Goal: Understand process/instructions

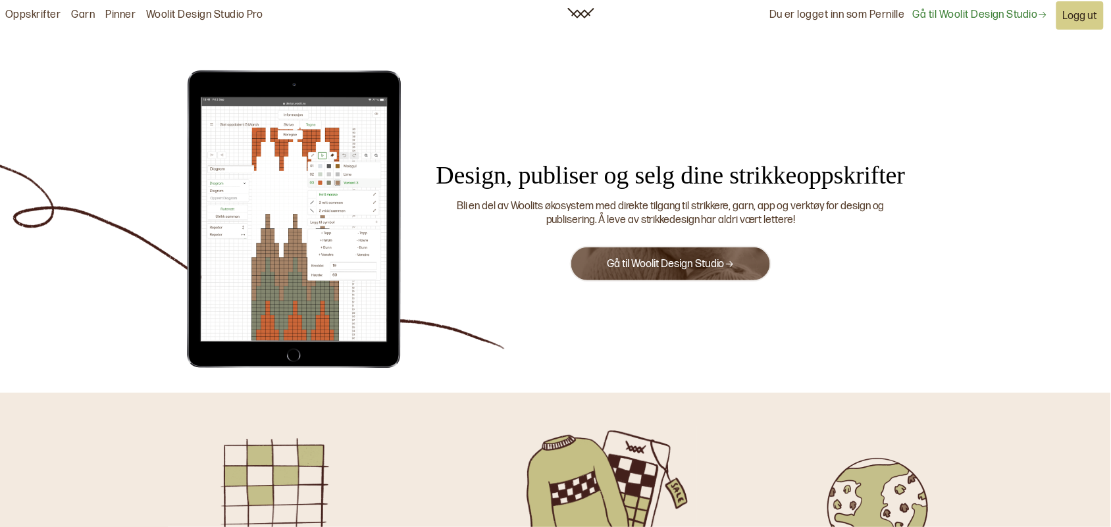
click at [637, 261] on link "Gå til Woolit Design Studio" at bounding box center [671, 264] width 128 height 13
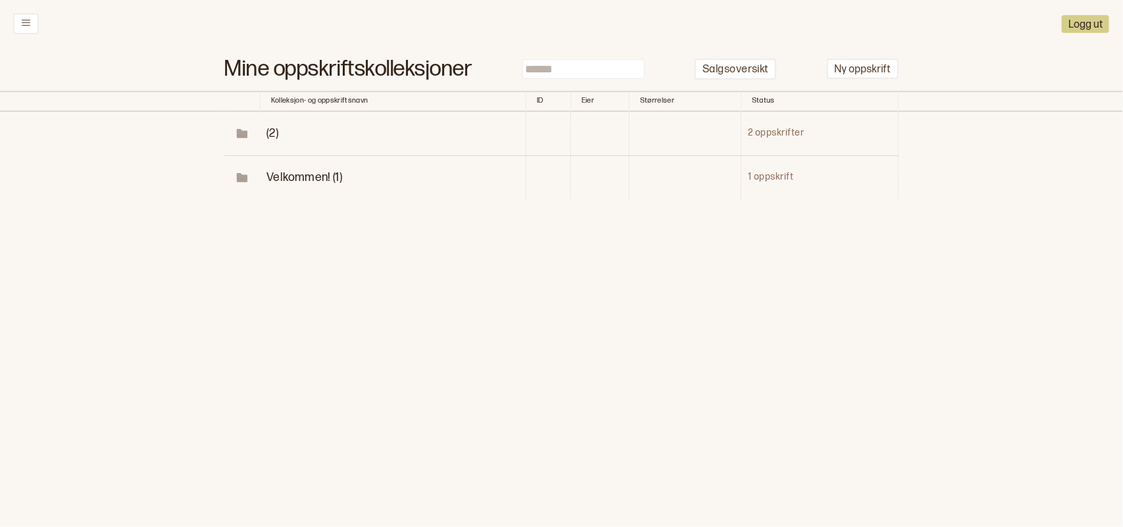
click at [242, 134] on icon at bounding box center [243, 134] width 10 height 7
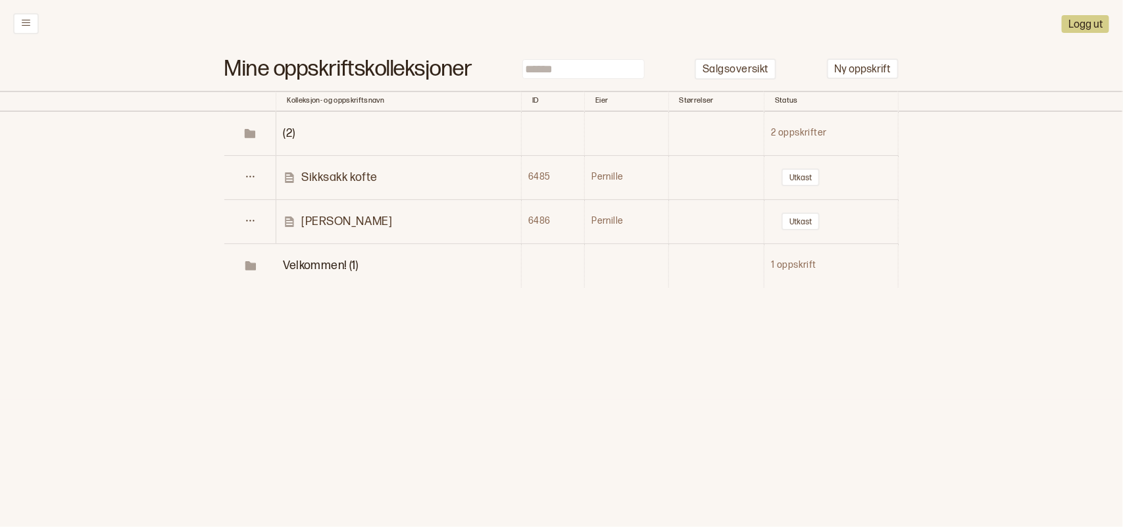
click at [310, 217] on p "[PERSON_NAME]" at bounding box center [346, 221] width 91 height 15
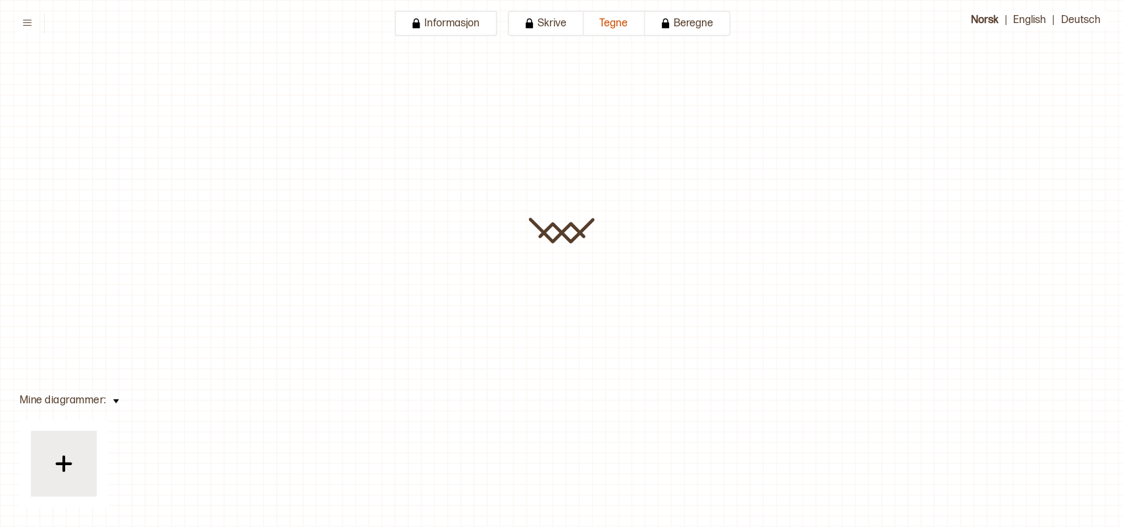
type input "*****"
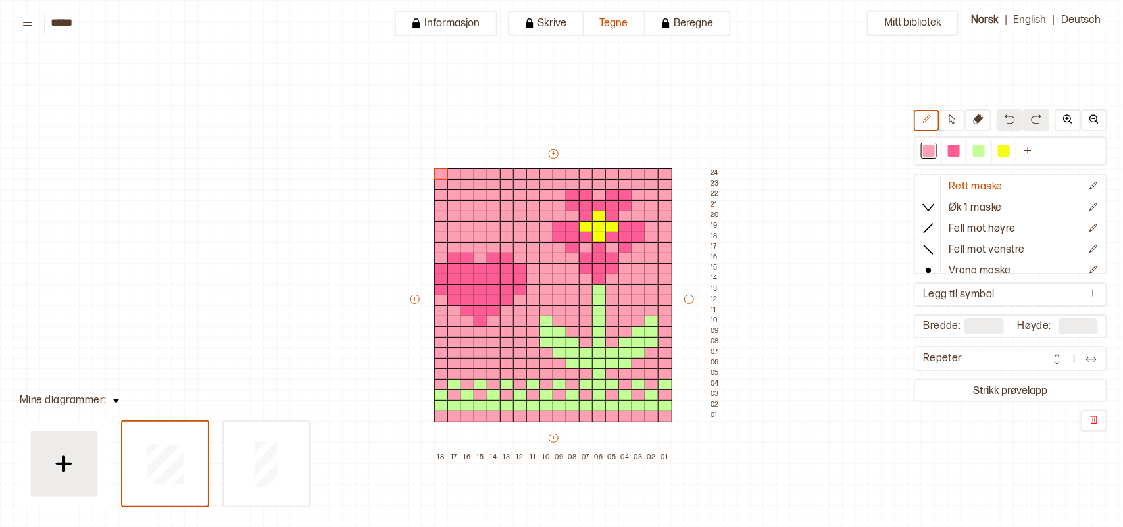
scroll to position [122, 63]
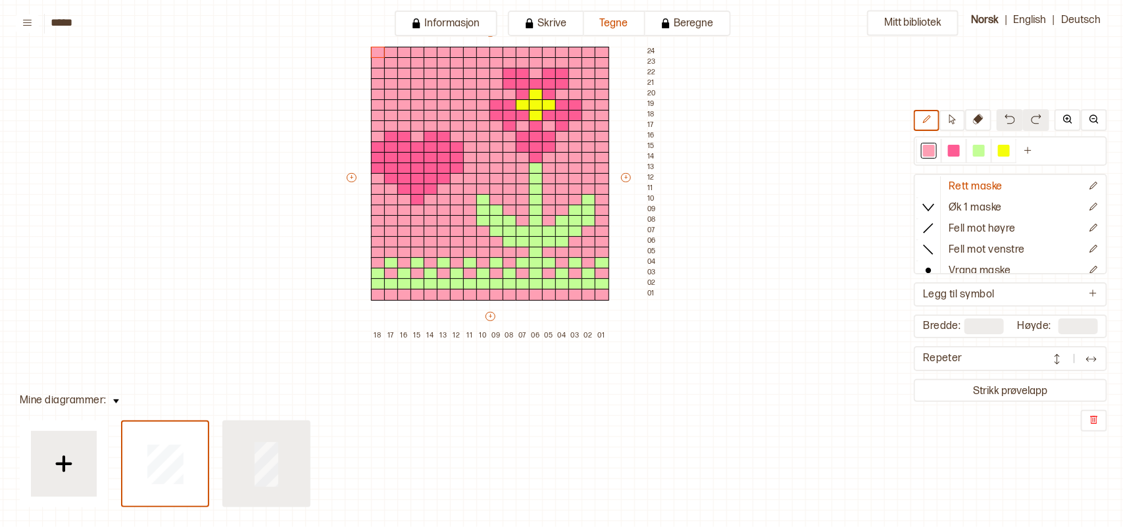
type input "**"
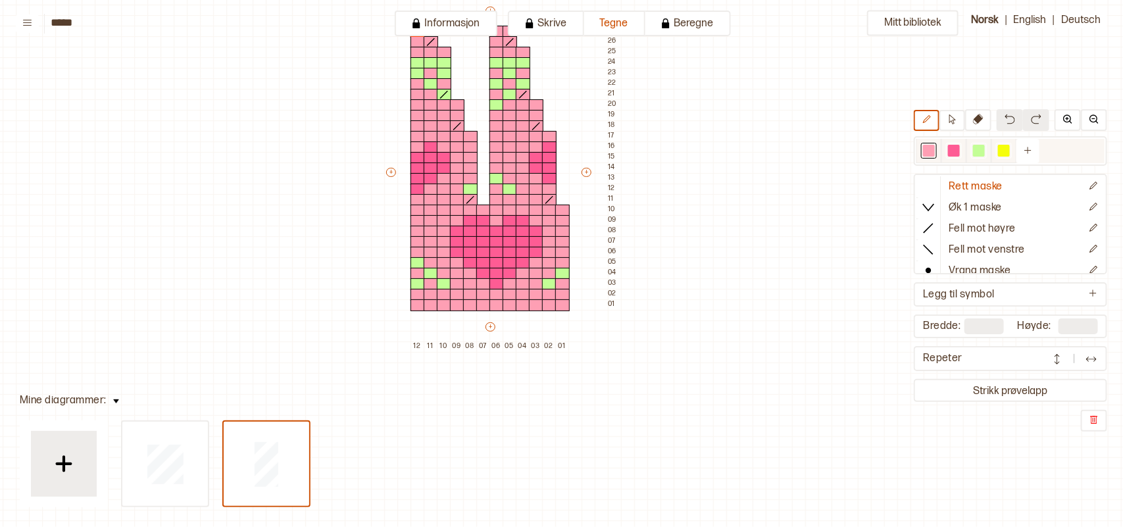
click at [960, 152] on div at bounding box center [954, 151] width 12 height 12
click at [419, 248] on div at bounding box center [418, 253] width 14 height 12
click at [428, 260] on div at bounding box center [431, 263] width 14 height 12
click at [442, 271] on div at bounding box center [444, 274] width 14 height 12
click at [419, 295] on div at bounding box center [418, 295] width 14 height 12
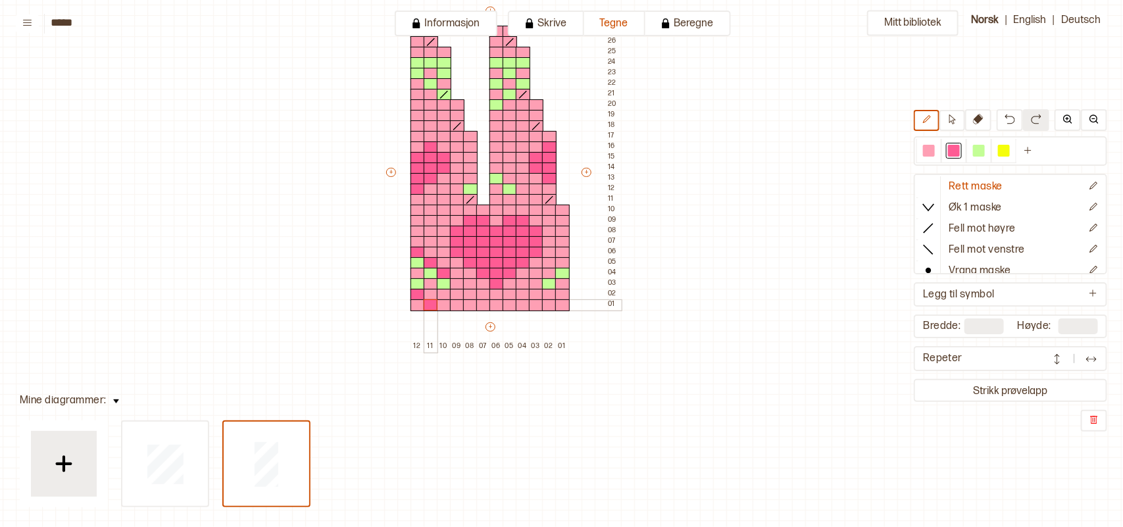
click at [432, 304] on div at bounding box center [431, 305] width 14 height 12
click at [439, 303] on div at bounding box center [444, 305] width 14 height 12
click at [452, 293] on div at bounding box center [457, 295] width 14 height 12
click at [456, 280] on div at bounding box center [457, 284] width 14 height 12
click at [560, 264] on div at bounding box center [562, 263] width 14 height 12
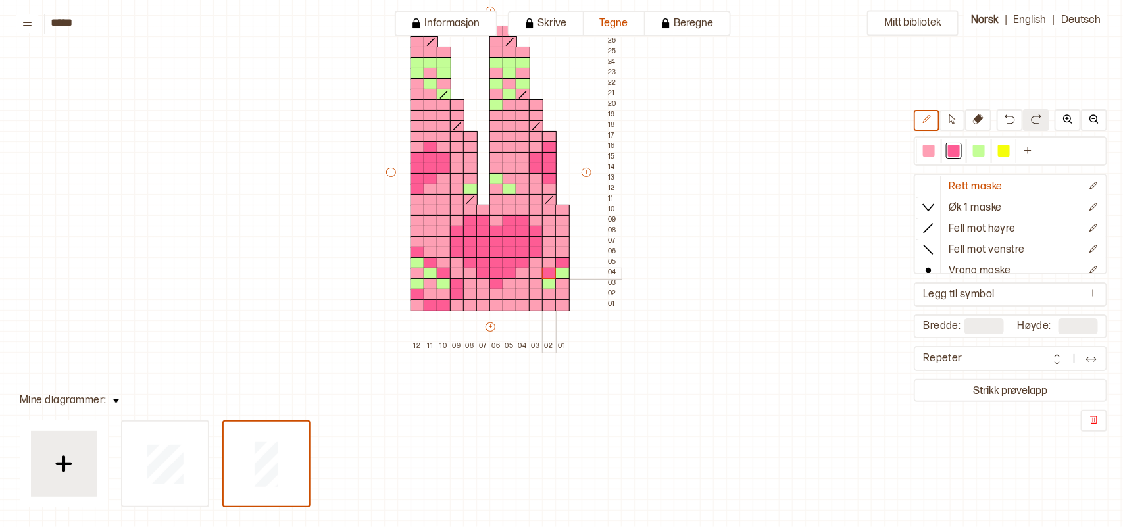
click at [549, 272] on div at bounding box center [549, 274] width 14 height 12
click at [536, 284] on div at bounding box center [536, 284] width 14 height 12
click at [537, 295] on div at bounding box center [536, 295] width 14 height 12
click at [548, 301] on div at bounding box center [549, 305] width 14 height 12
click at [560, 304] on div at bounding box center [562, 305] width 14 height 12
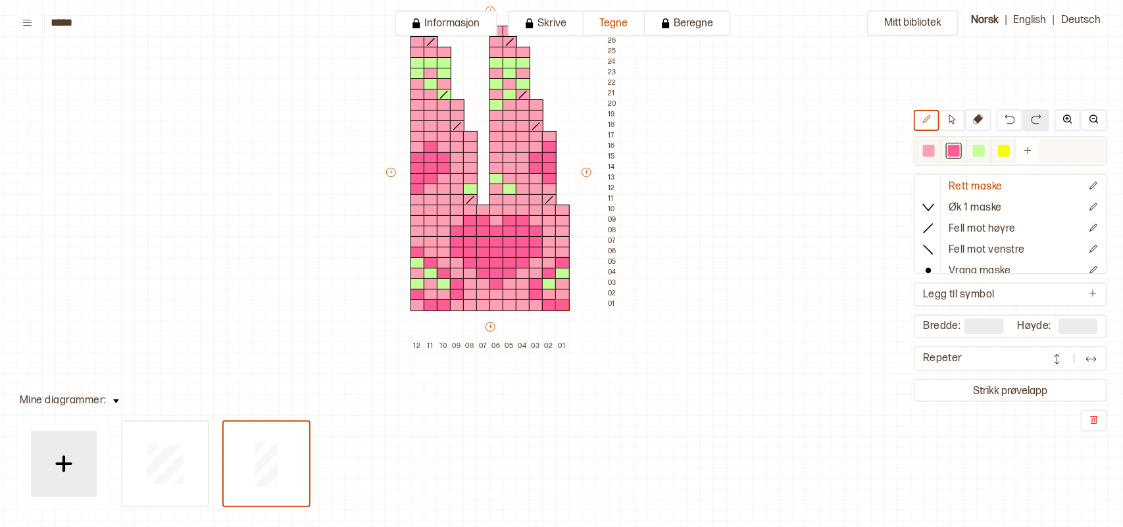
click at [935, 153] on div at bounding box center [929, 151] width 12 height 12
click at [415, 283] on div at bounding box center [418, 284] width 14 height 12
click at [438, 281] on div at bounding box center [444, 284] width 14 height 12
click at [430, 273] on div at bounding box center [431, 274] width 14 height 12
click at [413, 262] on div at bounding box center [418, 263] width 14 height 12
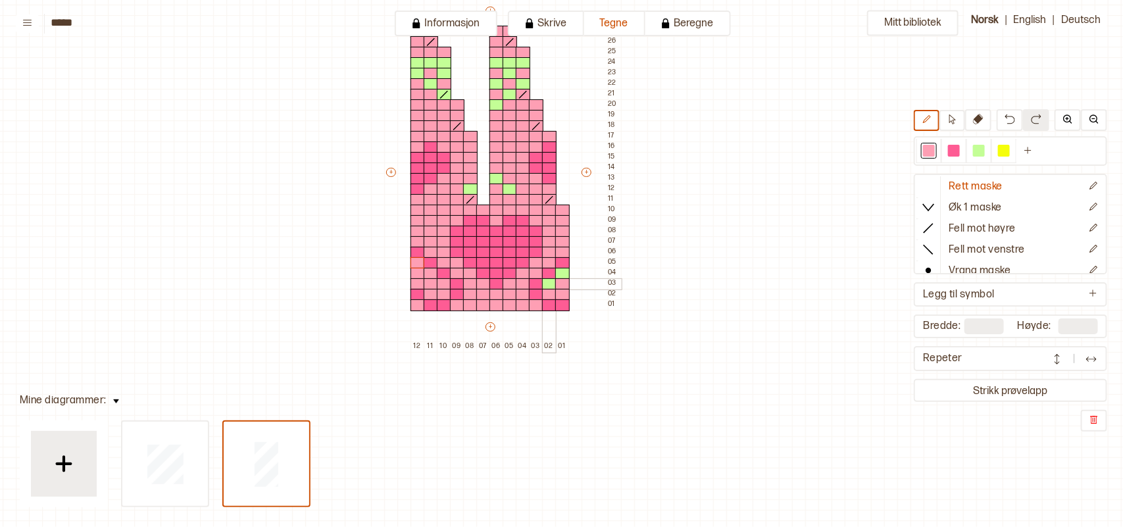
click at [549, 280] on div at bounding box center [549, 284] width 14 height 12
click at [561, 273] on div at bounding box center [562, 274] width 14 height 12
click at [959, 153] on div at bounding box center [954, 151] width 12 height 12
click at [495, 165] on div at bounding box center [497, 169] width 14 height 12
click at [520, 188] on div at bounding box center [523, 190] width 14 height 12
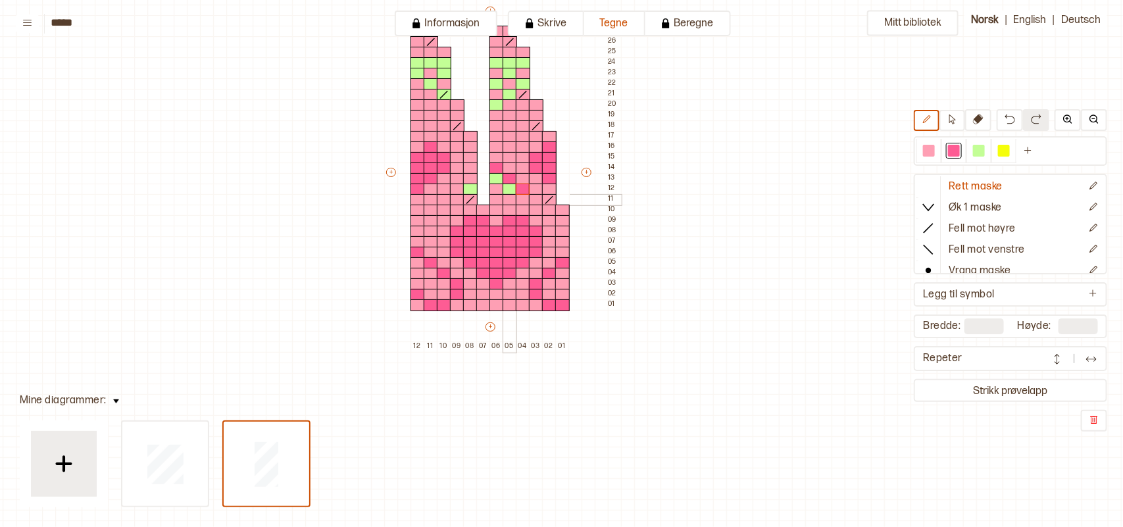
click at [511, 197] on div at bounding box center [510, 200] width 14 height 12
click at [498, 189] on div at bounding box center [497, 190] width 14 height 12
click at [471, 175] on div at bounding box center [470, 179] width 14 height 12
click at [457, 190] on div at bounding box center [457, 190] width 14 height 12
click at [919, 155] on div "Mitt bibliotek Rett maske Øk 1 maske Fell mot høyre Fell mot venstre Vrang mask…" at bounding box center [1060, 405] width 2246 height 1054
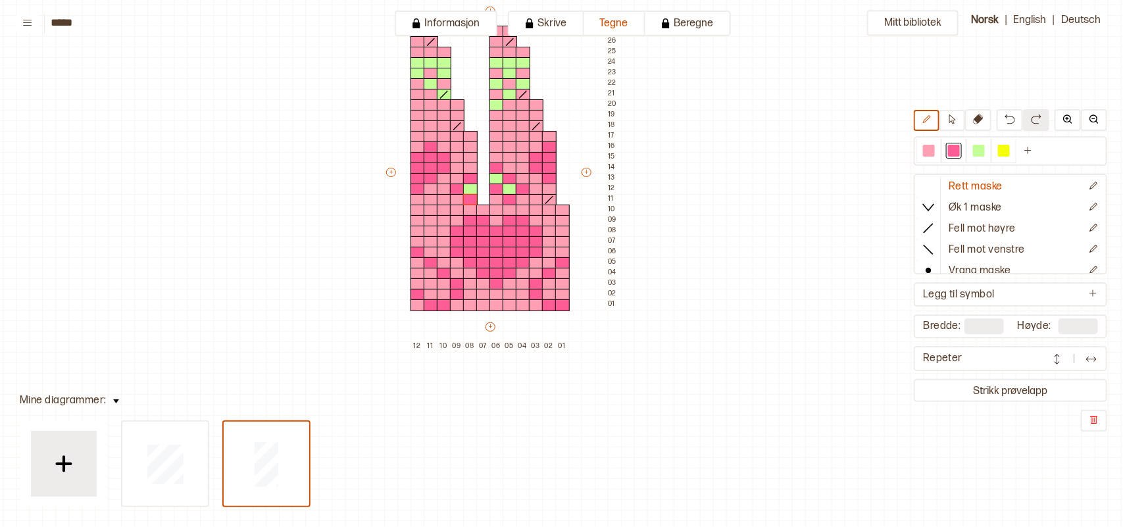
click at [1032, 130] on div "Rett maske Øk 1 maske Fell mot høyre Fell mot venstre Vrang maske Kast Flette f…" at bounding box center [1010, 270] width 193 height 322
click at [935, 226] on icon at bounding box center [928, 228] width 13 height 13
click at [468, 199] on div at bounding box center [470, 200] width 14 height 12
click at [935, 149] on div at bounding box center [929, 151] width 12 height 12
click at [507, 186] on div at bounding box center [510, 190] width 14 height 12
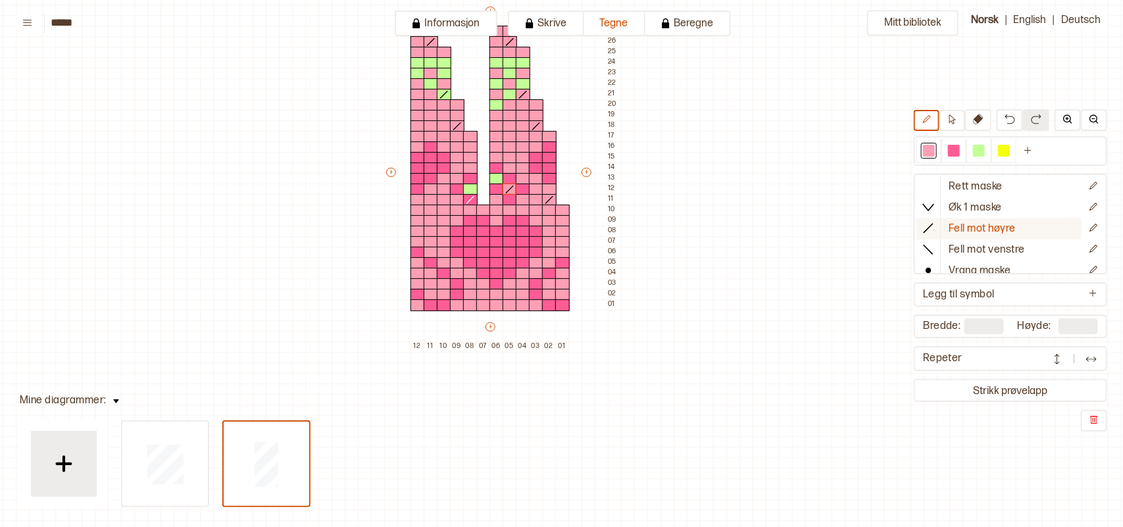
click at [929, 224] on icon at bounding box center [928, 228] width 13 height 13
click at [928, 185] on div at bounding box center [929, 186] width 24 height 20
click at [492, 173] on div at bounding box center [497, 179] width 14 height 12
click at [470, 190] on div at bounding box center [470, 190] width 14 height 12
click at [1034, 383] on button "Strikk prøvelapp" at bounding box center [1011, 391] width 188 height 18
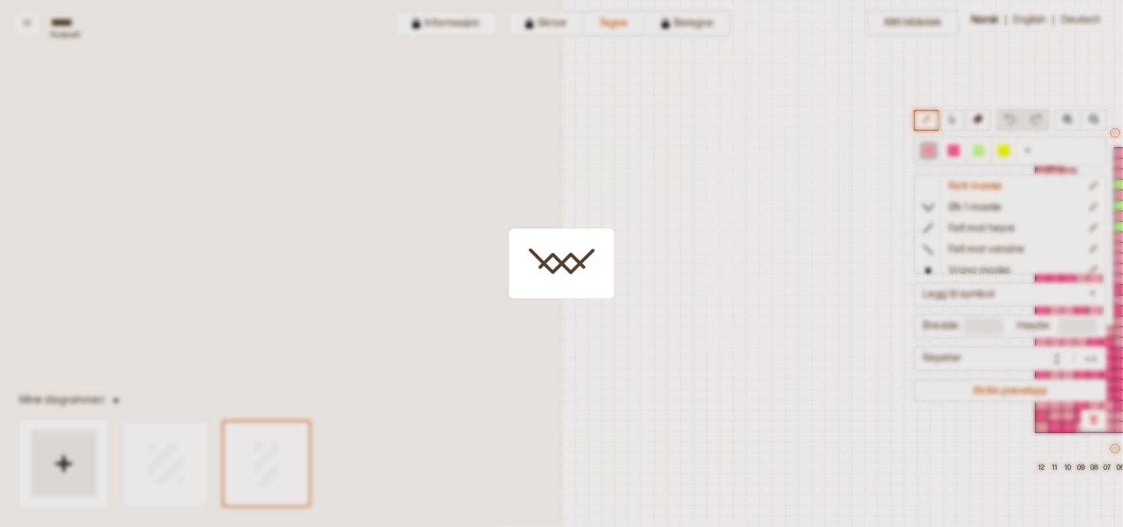
scroll to position [43, 410]
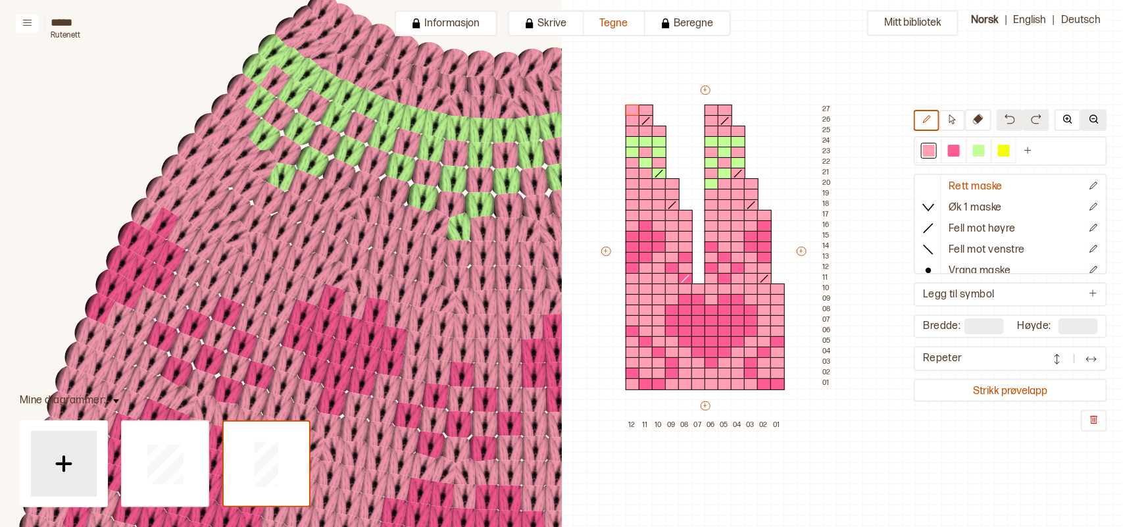
click at [1090, 126] on button at bounding box center [1094, 120] width 26 height 22
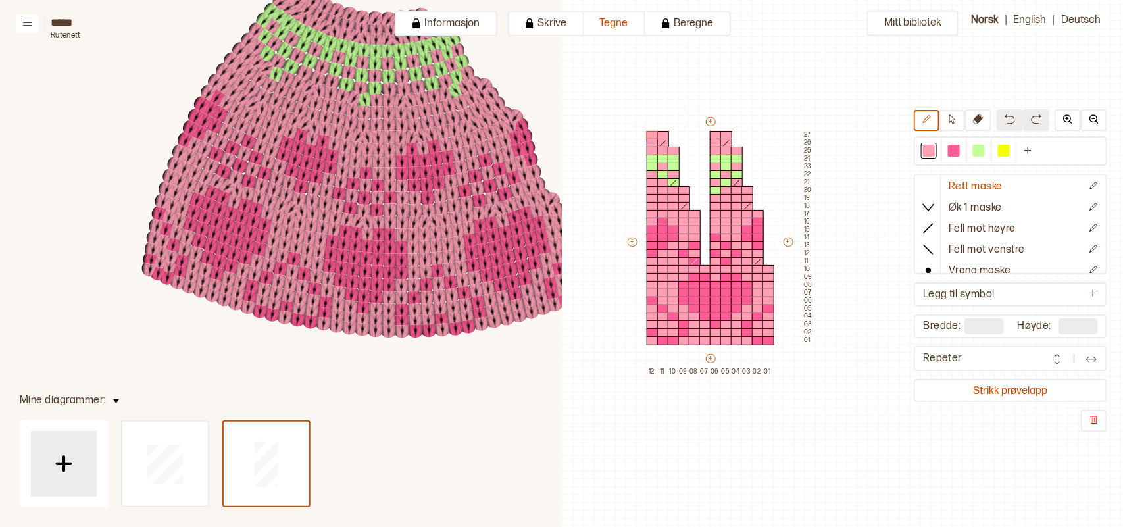
scroll to position [278, 469]
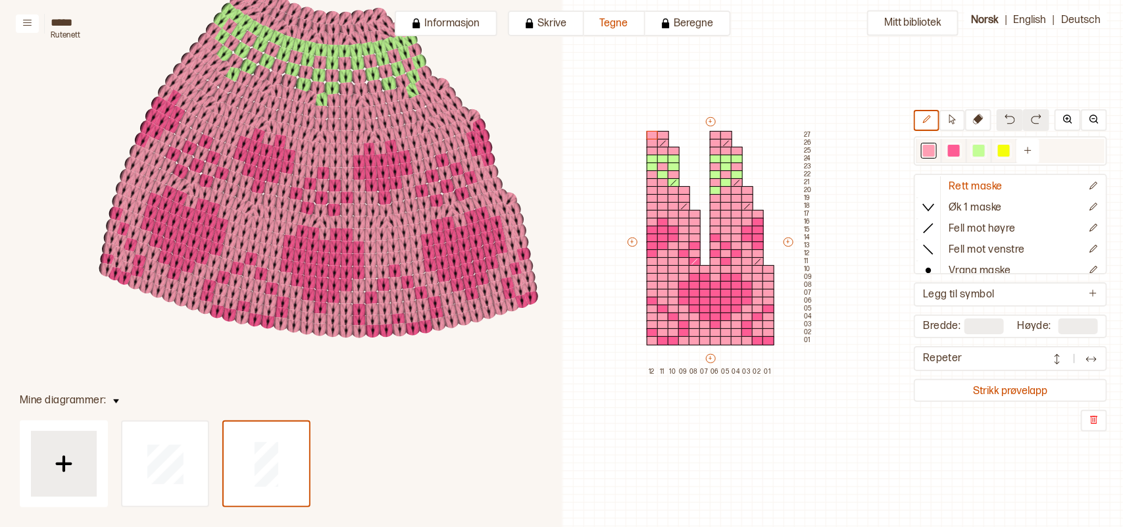
click at [960, 149] on div at bounding box center [954, 151] width 12 height 12
click at [722, 253] on div at bounding box center [727, 253] width 12 height 9
click at [714, 247] on div at bounding box center [716, 245] width 12 height 9
click at [692, 252] on div at bounding box center [695, 253] width 12 height 9
click at [683, 258] on div at bounding box center [684, 261] width 12 height 9
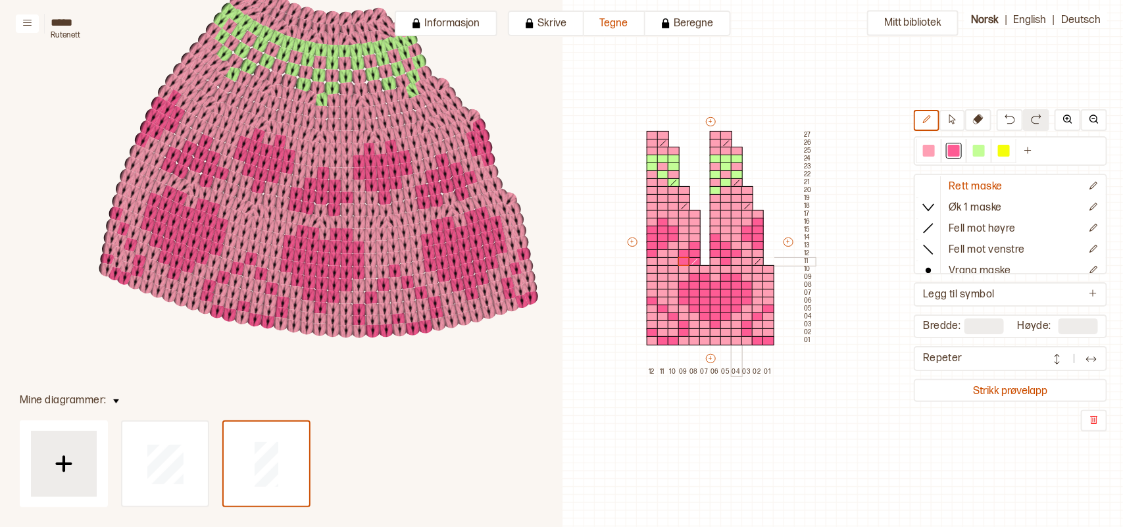
click at [734, 257] on div at bounding box center [737, 261] width 12 height 9
click at [933, 149] on div at bounding box center [929, 151] width 12 height 12
click at [734, 260] on div at bounding box center [737, 261] width 12 height 9
click at [721, 258] on div at bounding box center [727, 261] width 12 height 9
click at [682, 260] on div at bounding box center [684, 261] width 12 height 9
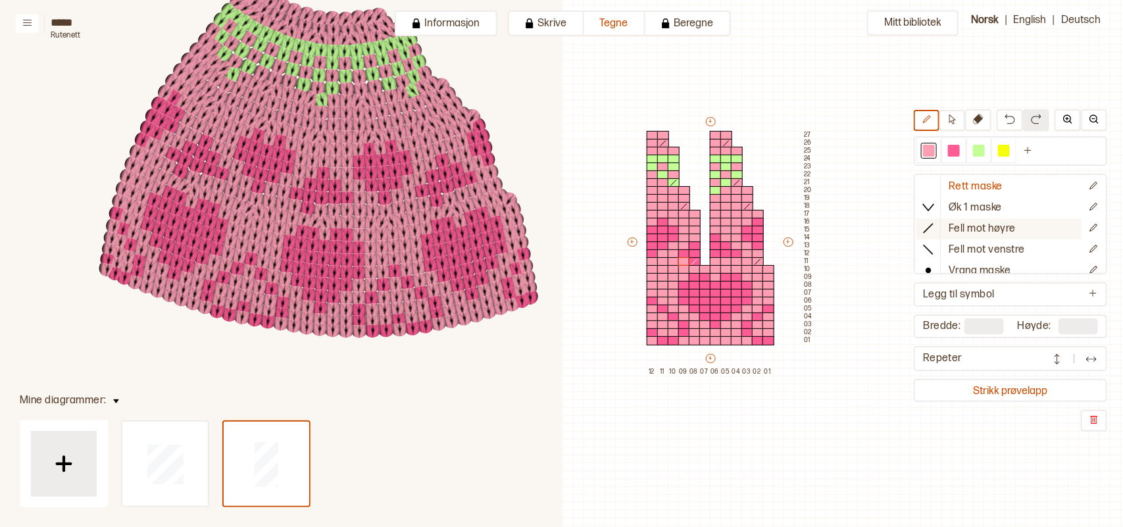
click at [930, 230] on icon at bounding box center [928, 228] width 13 height 13
click at [696, 261] on icon at bounding box center [695, 262] width 11 height 8
click at [936, 176] on div at bounding box center [929, 186] width 24 height 20
drag, startPoint x: 679, startPoint y: 251, endPoint x: 724, endPoint y: 262, distance: 46.6
click at [679, 251] on div at bounding box center [684, 253] width 12 height 9
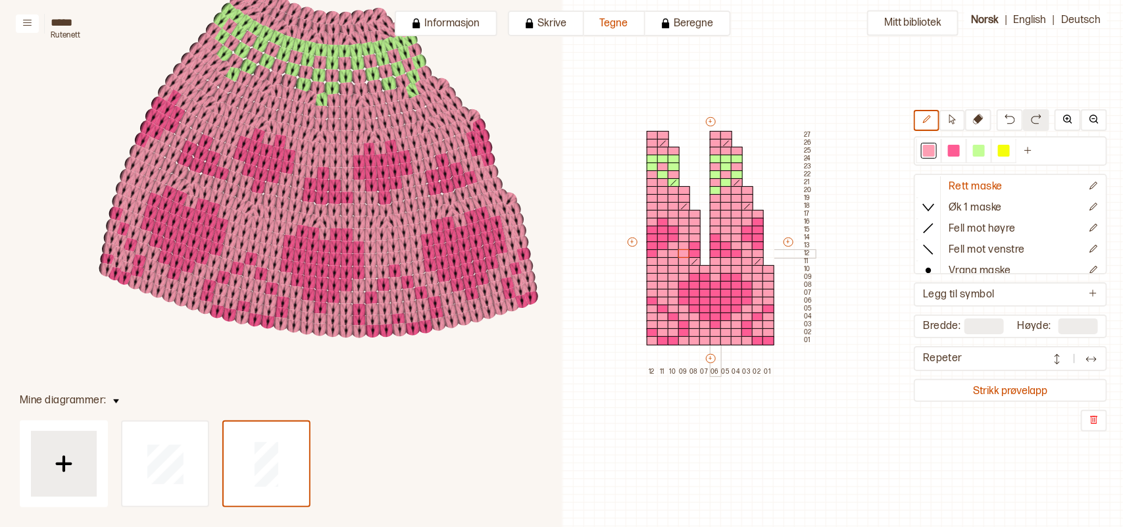
click at [712, 252] on div at bounding box center [716, 253] width 12 height 9
click at [734, 254] on div at bounding box center [737, 253] width 12 height 9
click at [778, 33] on div "Mitt bibliotek Rett maske Øk 1 maske Fell mot høyre Fell mot venstre Vrang mask…" at bounding box center [713, 484] width 1123 height 1054
click at [933, 148] on div at bounding box center [929, 151] width 12 height 12
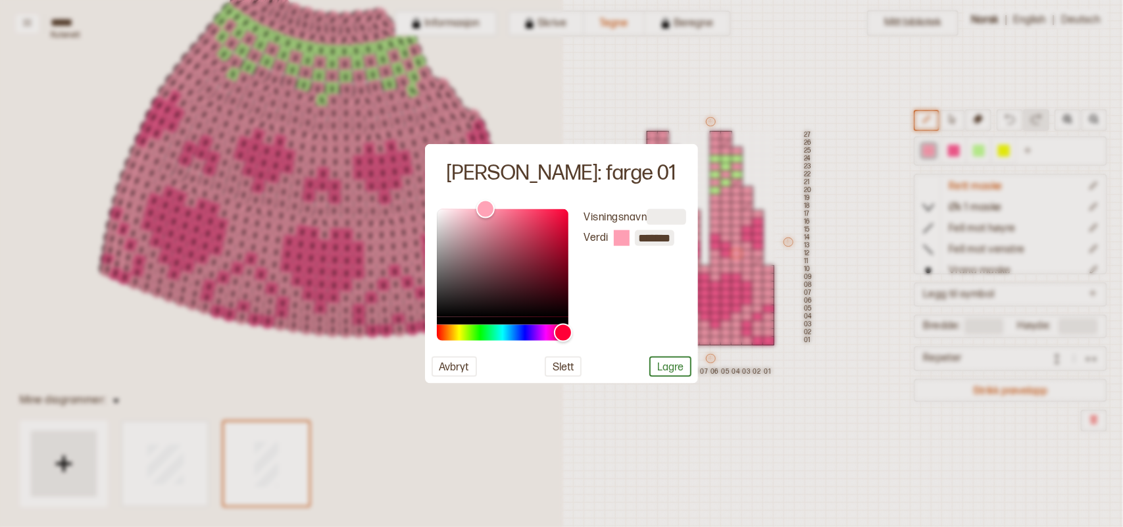
click at [857, 201] on div at bounding box center [561, 263] width 1123 height 527
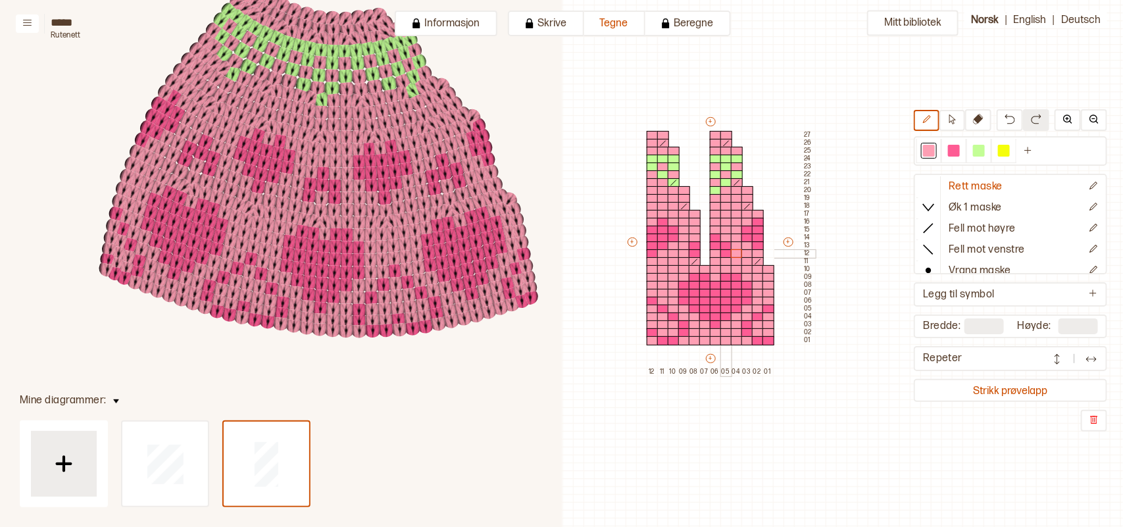
drag, startPoint x: 724, startPoint y: 251, endPoint x: 699, endPoint y: 255, distance: 25.4
click at [724, 251] on div at bounding box center [727, 253] width 12 height 9
click at [691, 253] on div at bounding box center [695, 253] width 12 height 9
click at [960, 148] on div at bounding box center [954, 151] width 12 height 12
click at [712, 253] on div at bounding box center [716, 253] width 12 height 9
